Goal: Navigation & Orientation: Find specific page/section

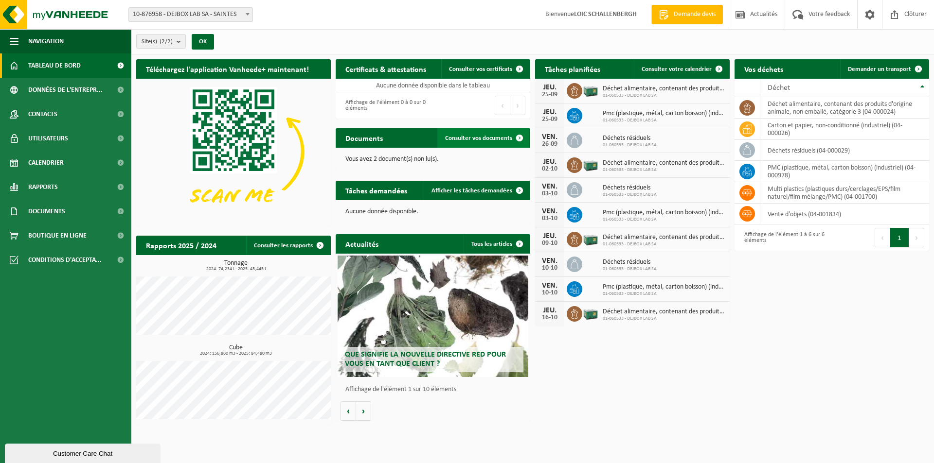
click at [472, 136] on span "Consulter vos documents" at bounding box center [478, 138] width 67 height 6
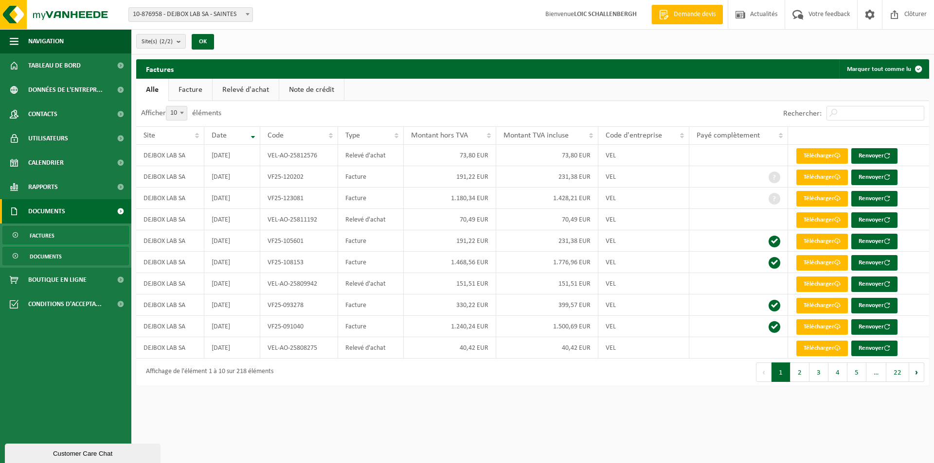
click at [54, 260] on span "Documents" at bounding box center [46, 257] width 32 height 18
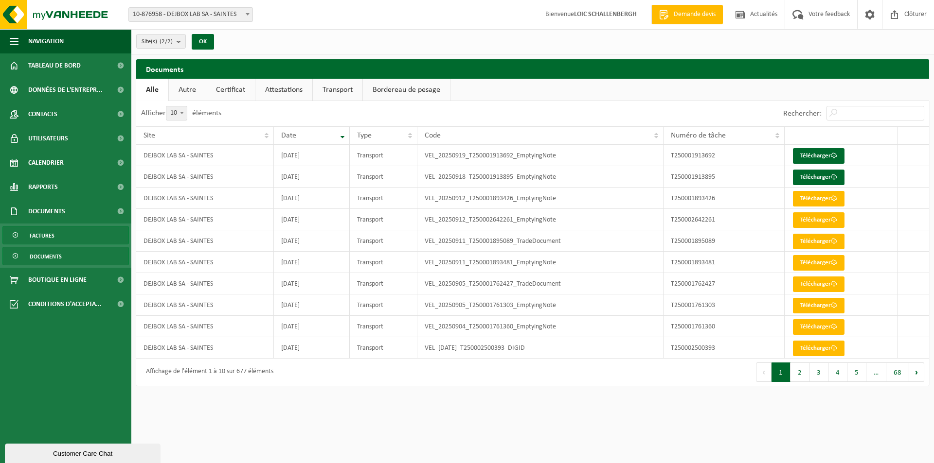
click at [70, 236] on link "Factures" at bounding box center [65, 235] width 126 height 18
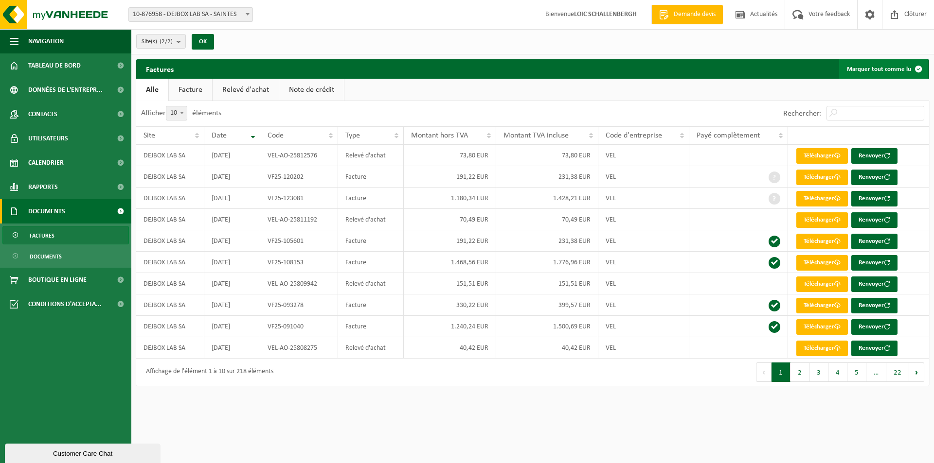
click at [884, 68] on button "Marquer tout comme lu" at bounding box center [883, 68] width 89 height 19
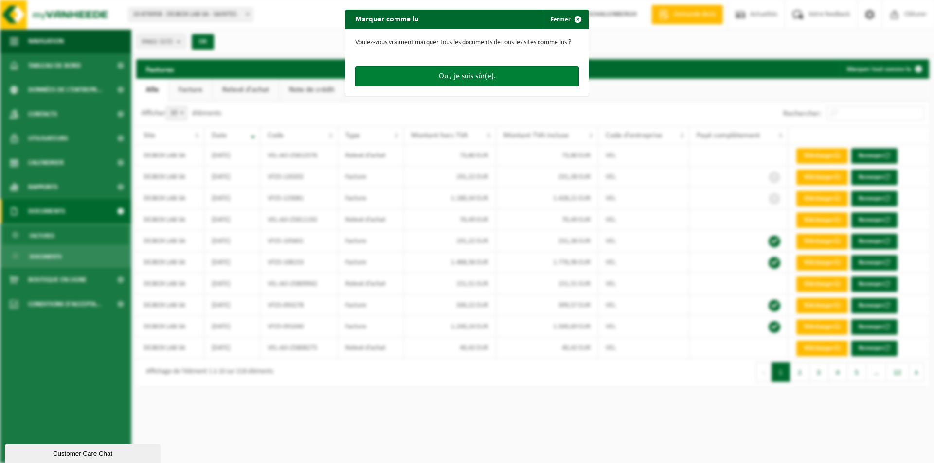
click at [453, 79] on button "Oui, je suis sûr(e)." at bounding box center [467, 76] width 224 height 20
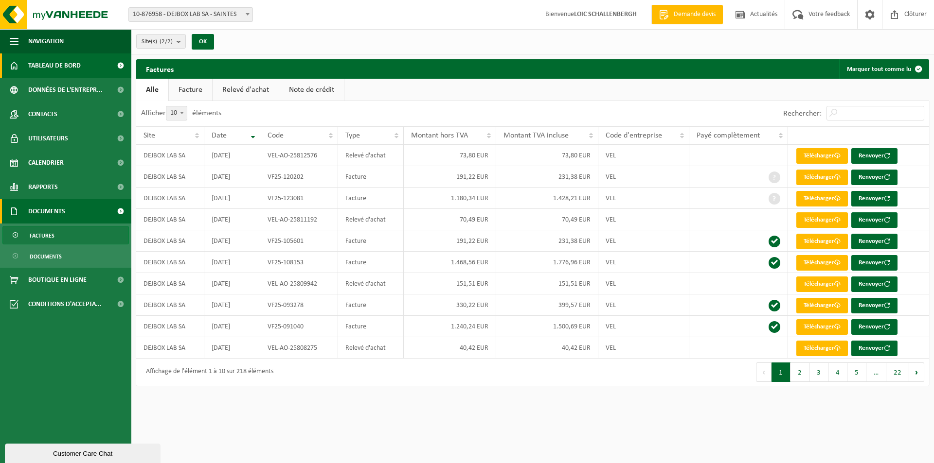
click at [69, 63] on span "Tableau de bord" at bounding box center [54, 65] width 53 height 24
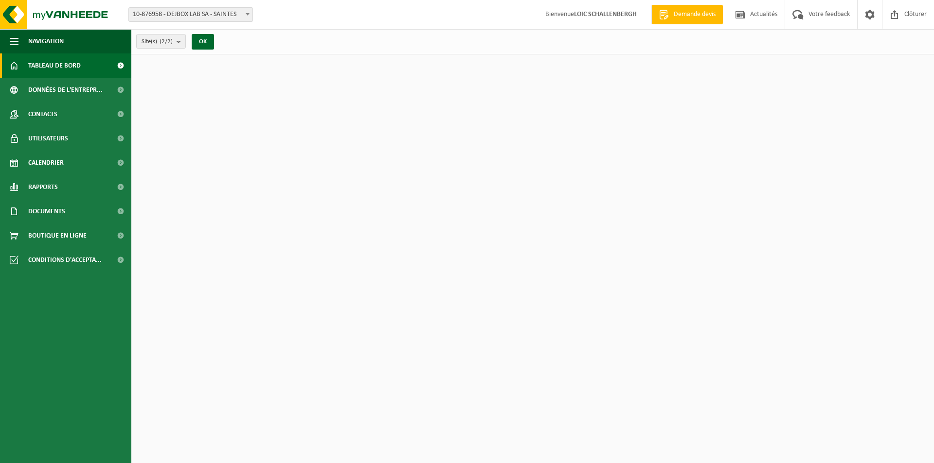
click at [43, 166] on span "Calendrier" at bounding box center [45, 163] width 35 height 24
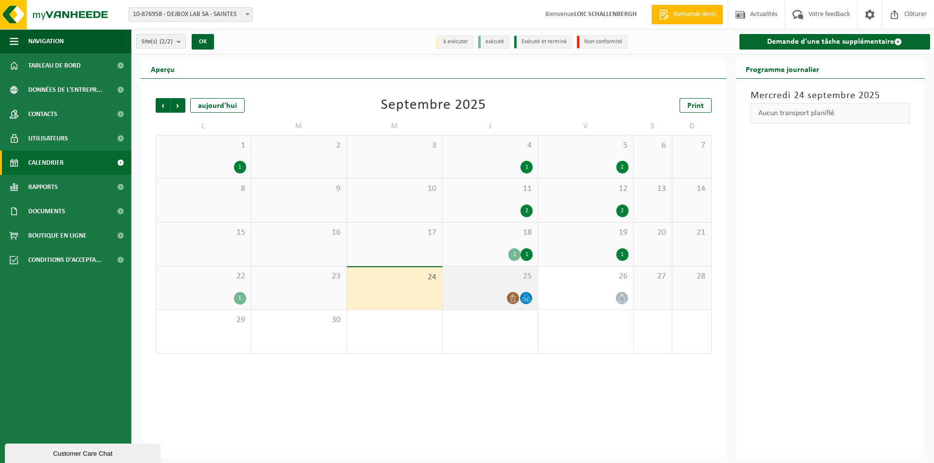
click at [497, 292] on div at bounding box center [490, 298] width 86 height 13
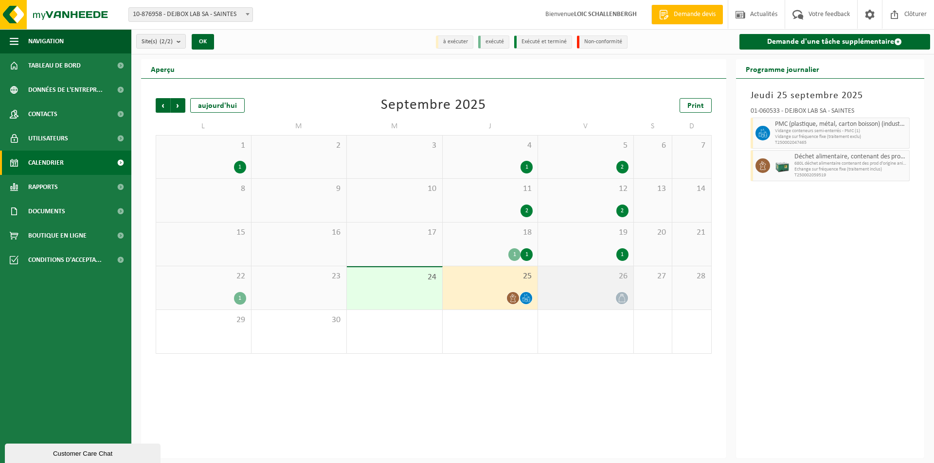
click at [583, 287] on div "26" at bounding box center [585, 287] width 95 height 43
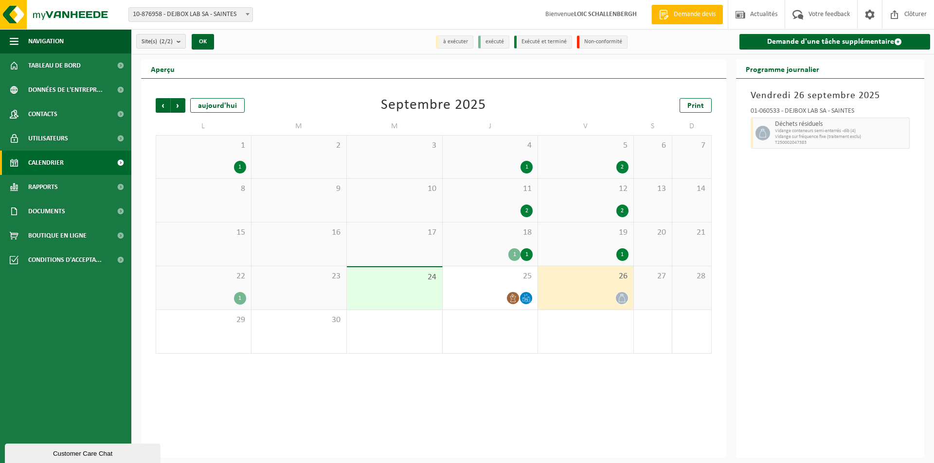
click at [221, 293] on div "1" at bounding box center [203, 298] width 85 height 13
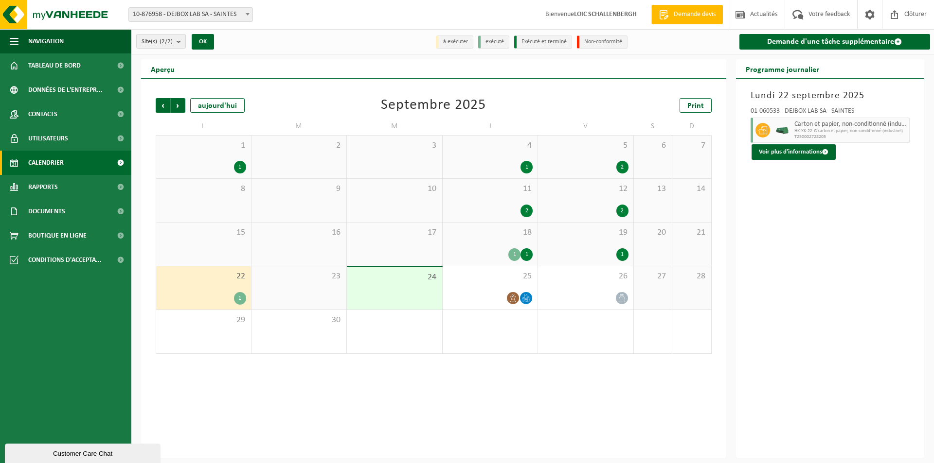
click at [209, 160] on div "1 1" at bounding box center [203, 157] width 95 height 43
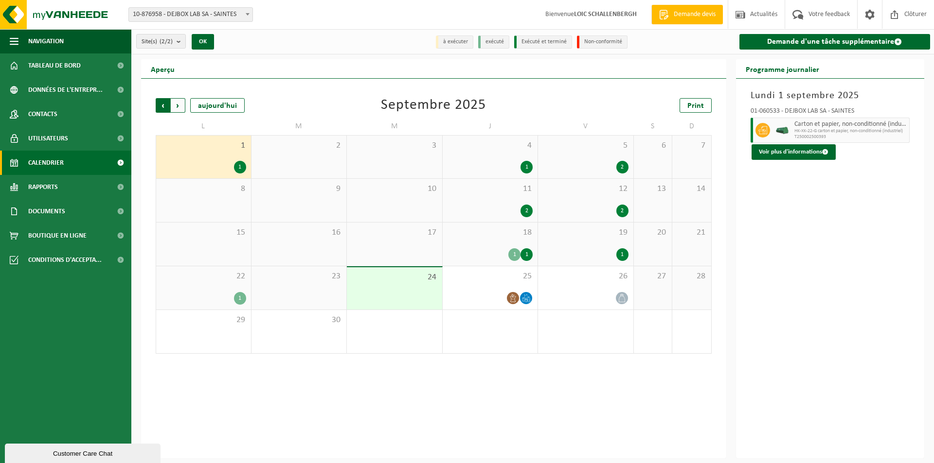
click at [179, 105] on span "Suivant" at bounding box center [178, 105] width 15 height 15
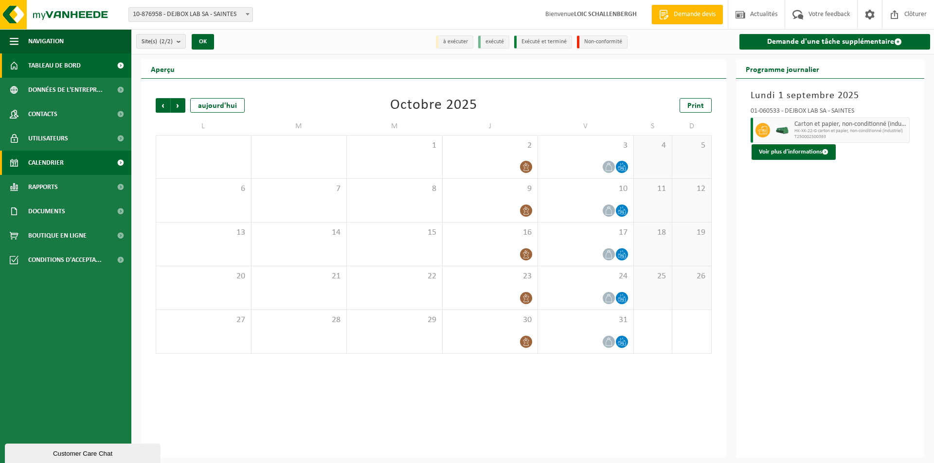
click at [77, 70] on span "Tableau de bord" at bounding box center [54, 65] width 53 height 24
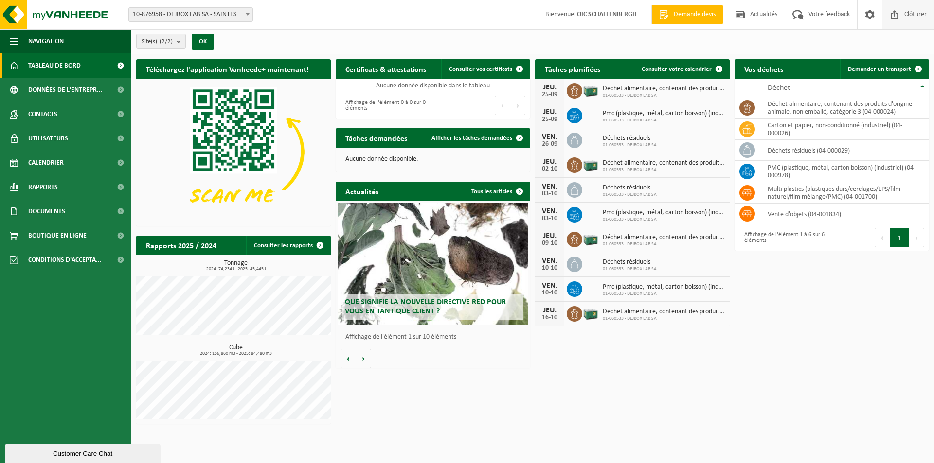
click at [916, 12] on span "Clôturer" at bounding box center [915, 14] width 27 height 29
